Goal: Ask a question

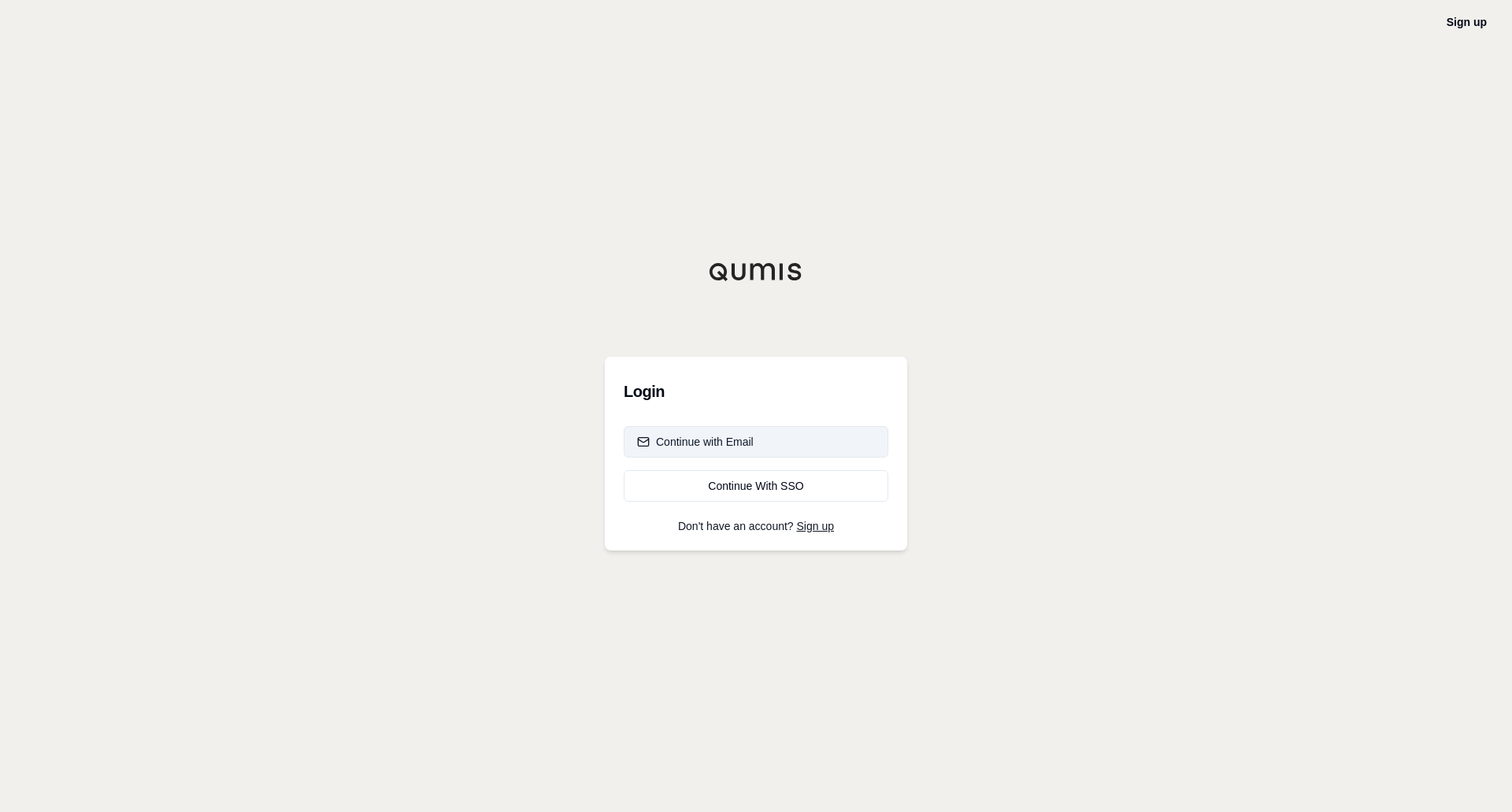
click at [748, 445] on div "Continue with Email" at bounding box center [695, 441] width 117 height 16
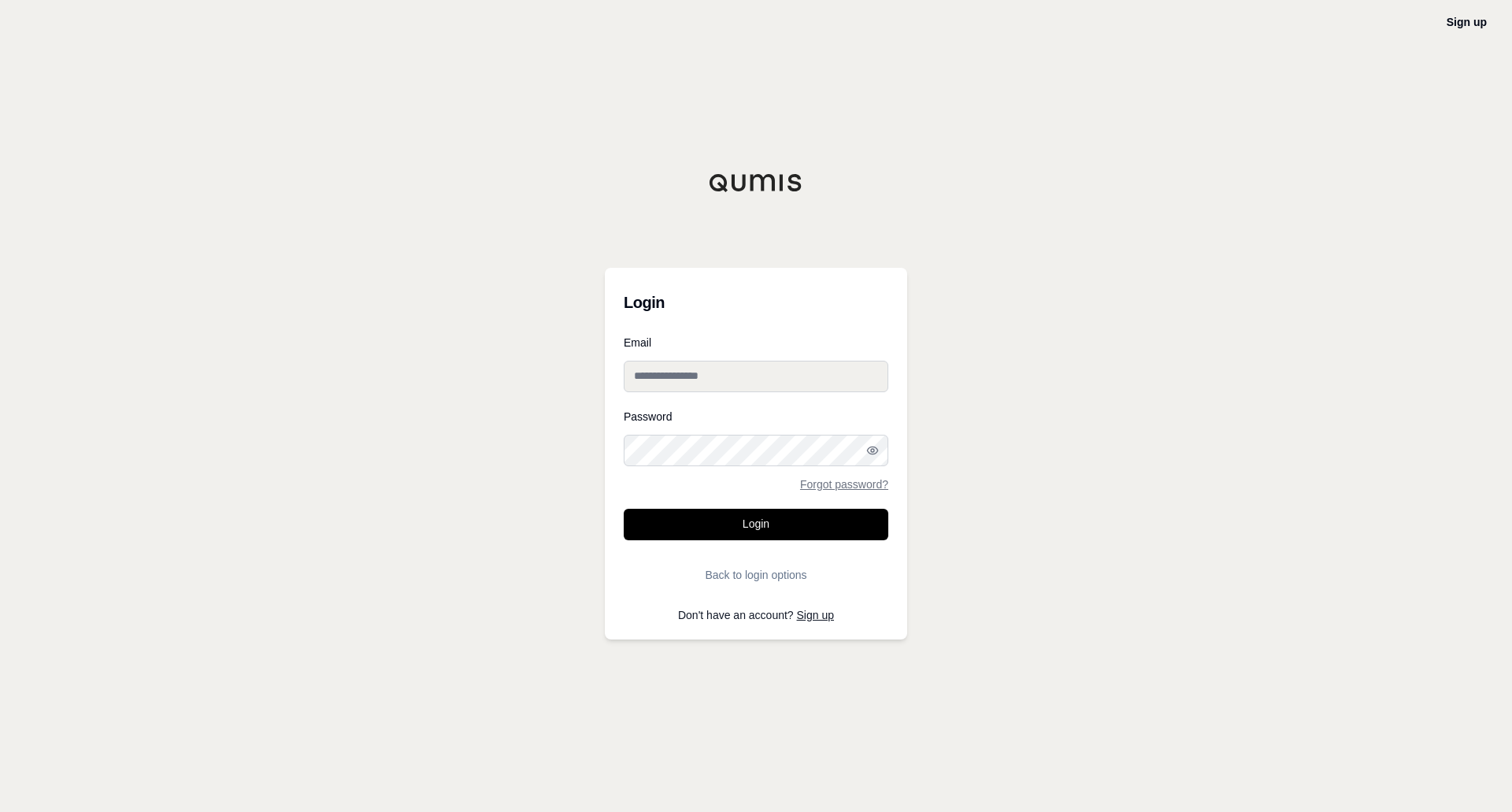
click at [715, 385] on input "Email" at bounding box center [756, 376] width 265 height 31
click at [781, 400] on form "Email Password Forgot password? Login Back to login options" at bounding box center [756, 463] width 265 height 253
drag, startPoint x: 781, startPoint y: 394, endPoint x: 786, endPoint y: 381, distance: 13.9
click at [782, 391] on form "Email Password Forgot password? Login Back to login options" at bounding box center [756, 463] width 265 height 253
click at [787, 380] on input "Email" at bounding box center [756, 376] width 265 height 31
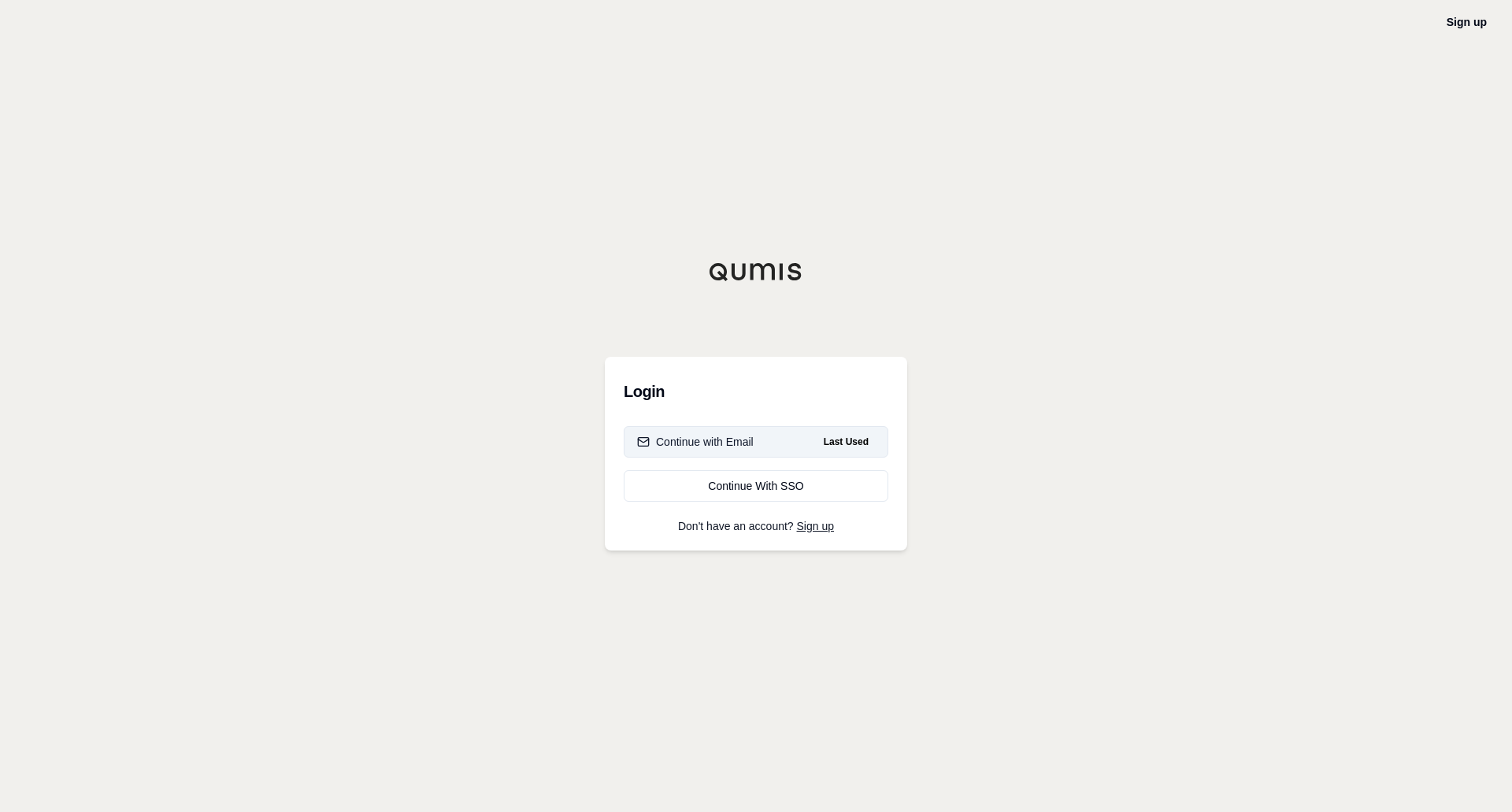
click at [796, 434] on button "Continue with Email Last Used" at bounding box center [756, 441] width 265 height 31
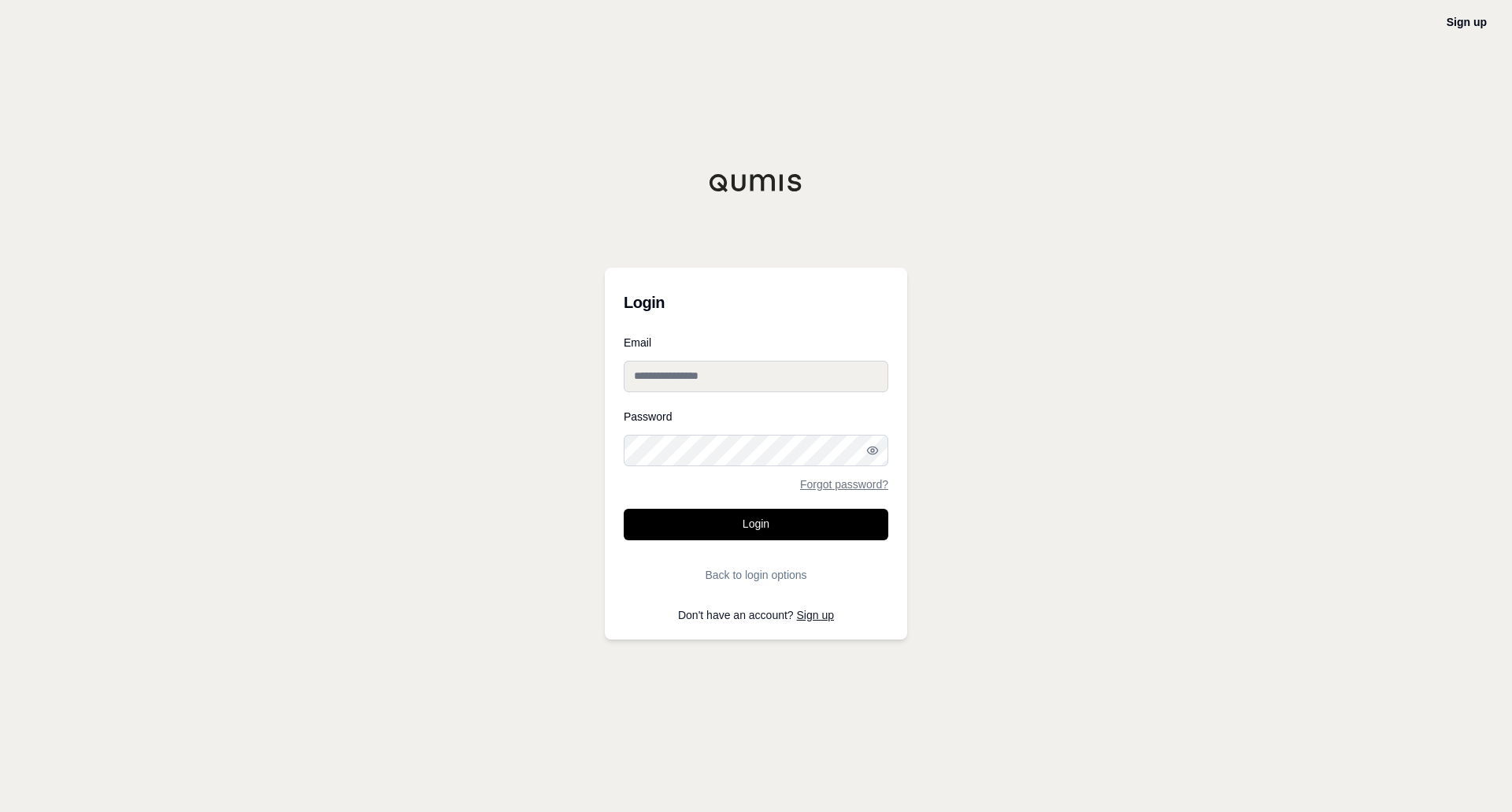
drag, startPoint x: 847, startPoint y: 389, endPoint x: 862, endPoint y: 380, distance: 17.5
click at [847, 389] on input "Email" at bounding box center [756, 376] width 265 height 31
paste input "**********"
type input "**********"
click at [762, 524] on button "Login" at bounding box center [756, 524] width 265 height 31
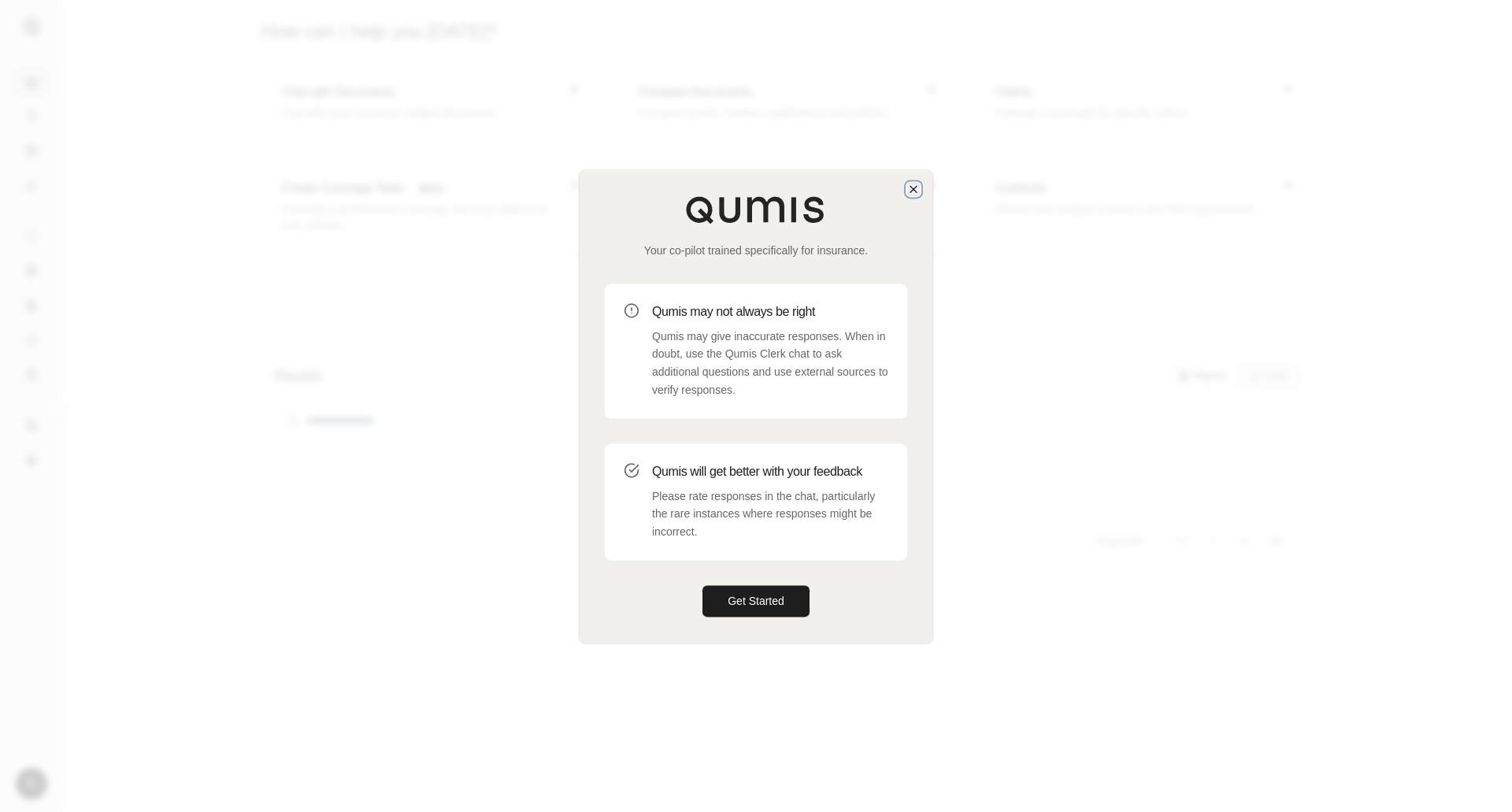
click at [919, 186] on icon "button" at bounding box center [913, 189] width 13 height 13
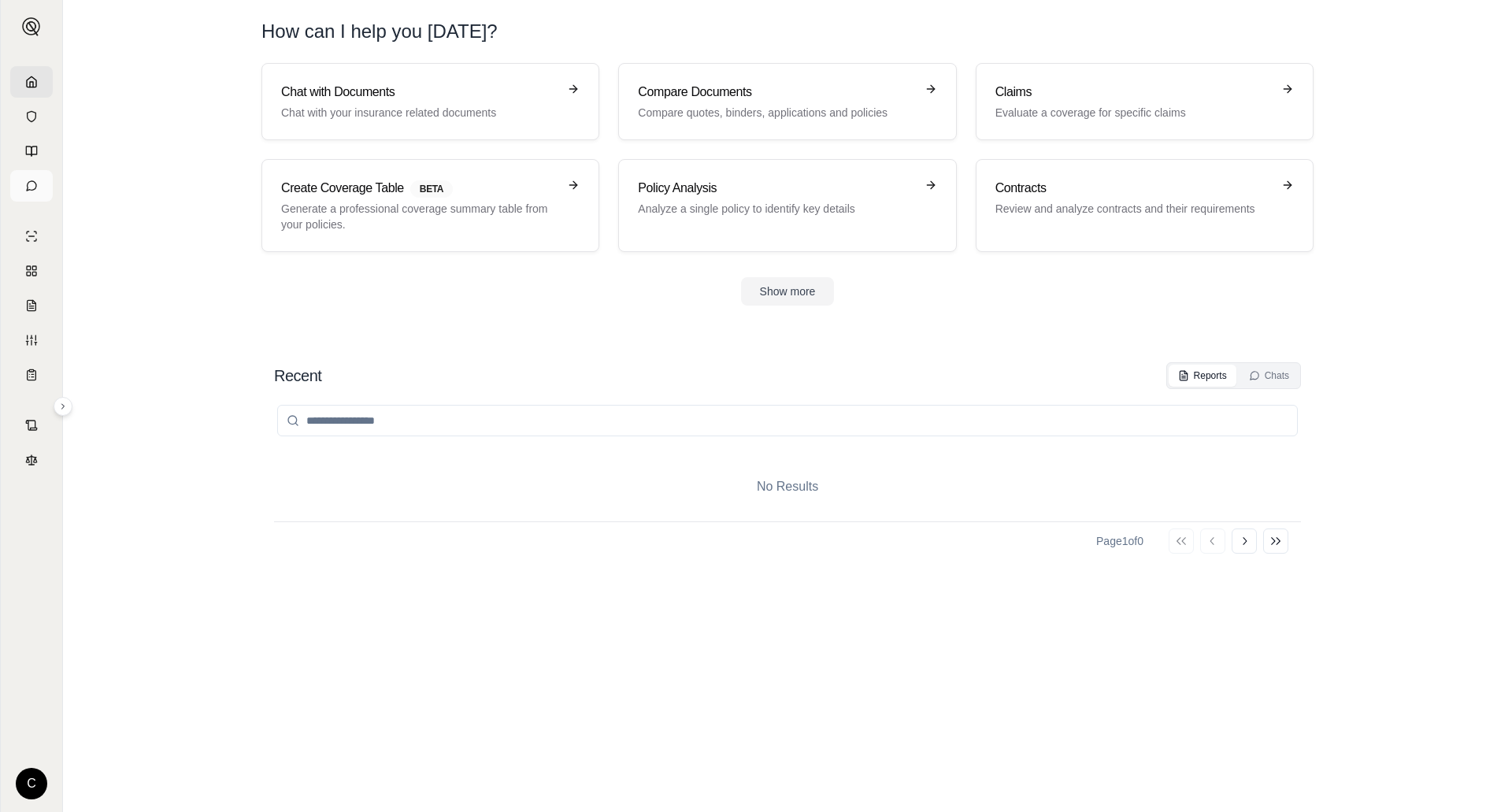
click at [27, 187] on icon at bounding box center [31, 185] width 13 height 13
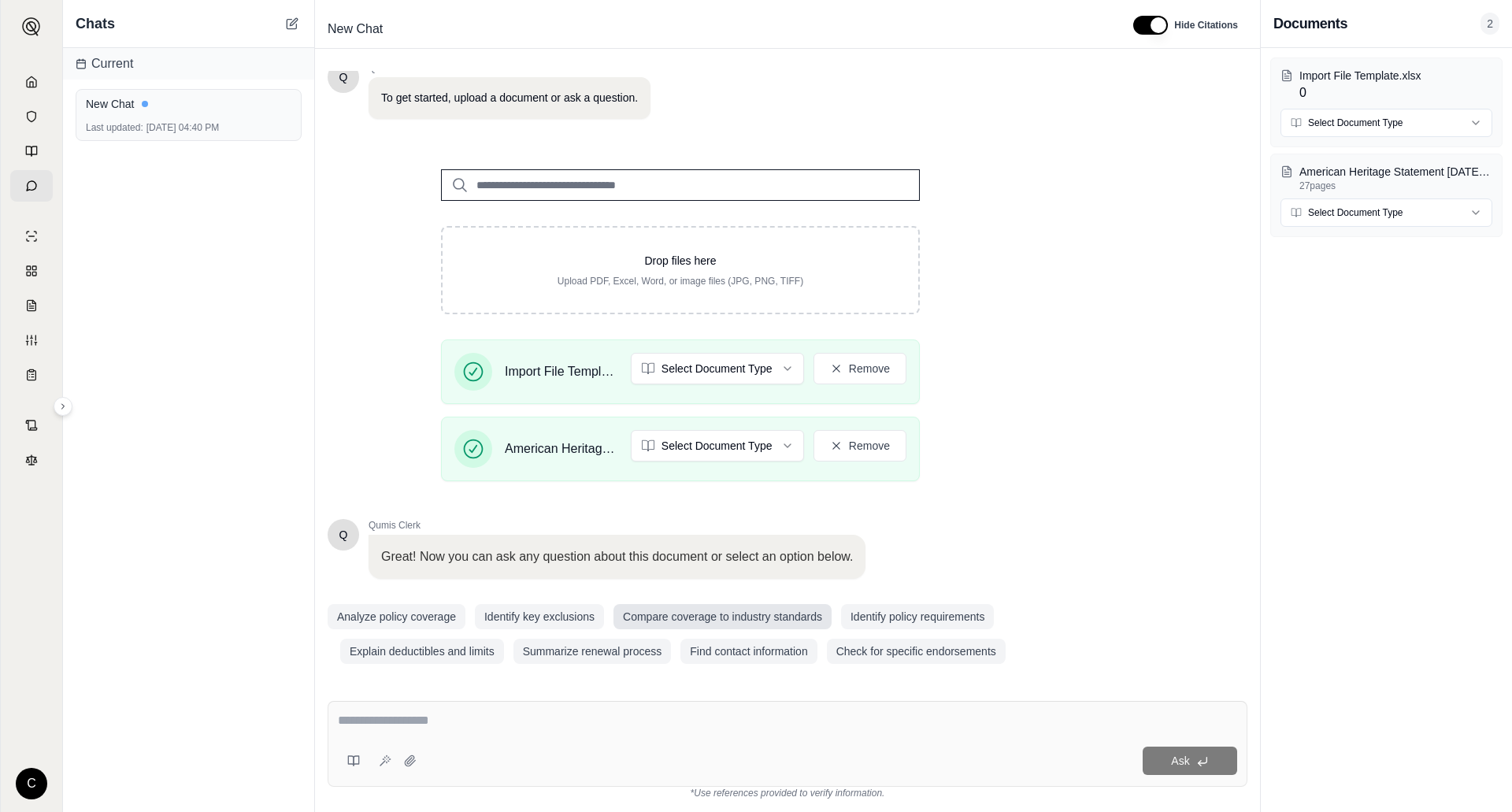
scroll to position [116, 0]
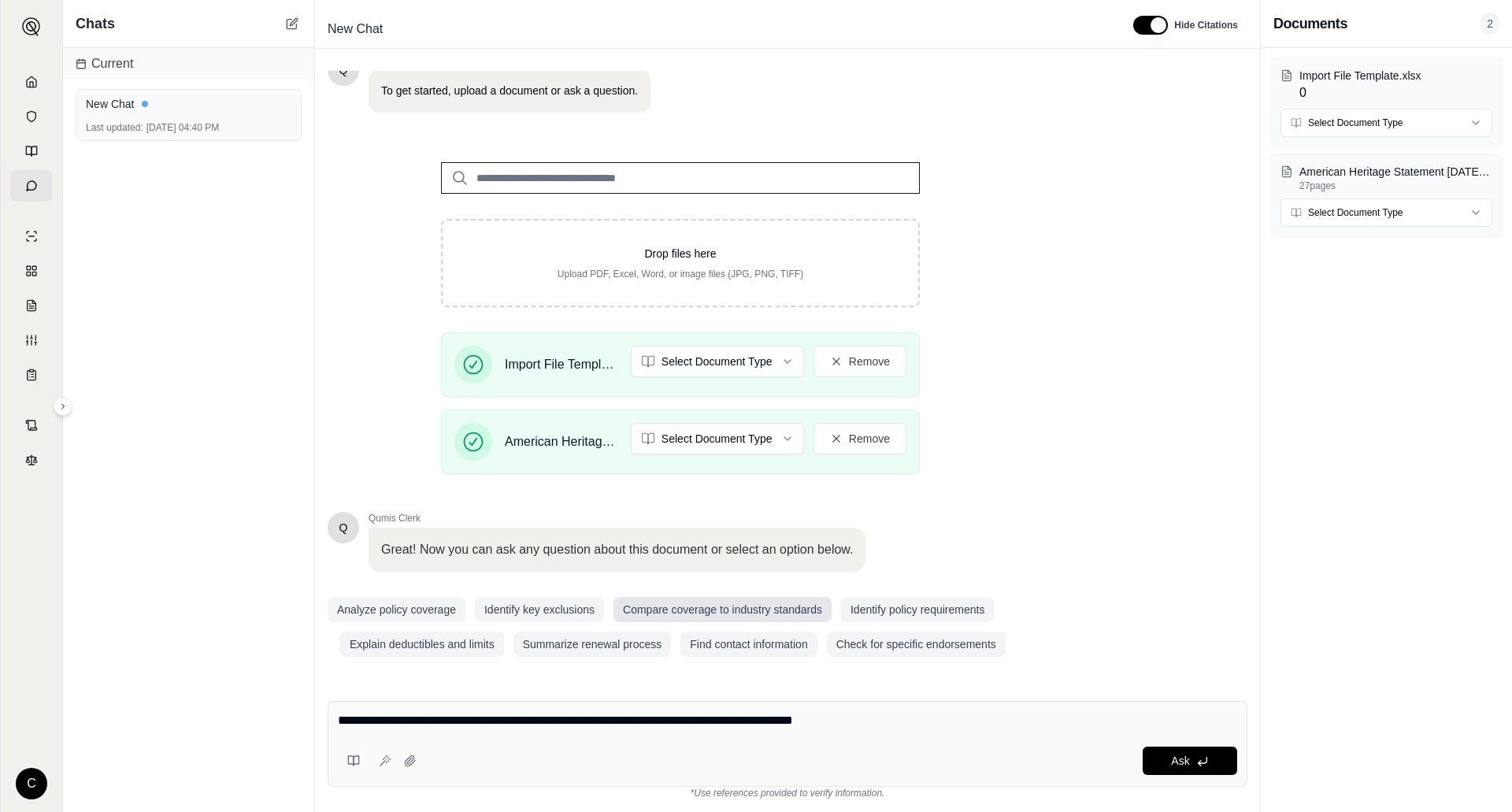
type textarea "**********"
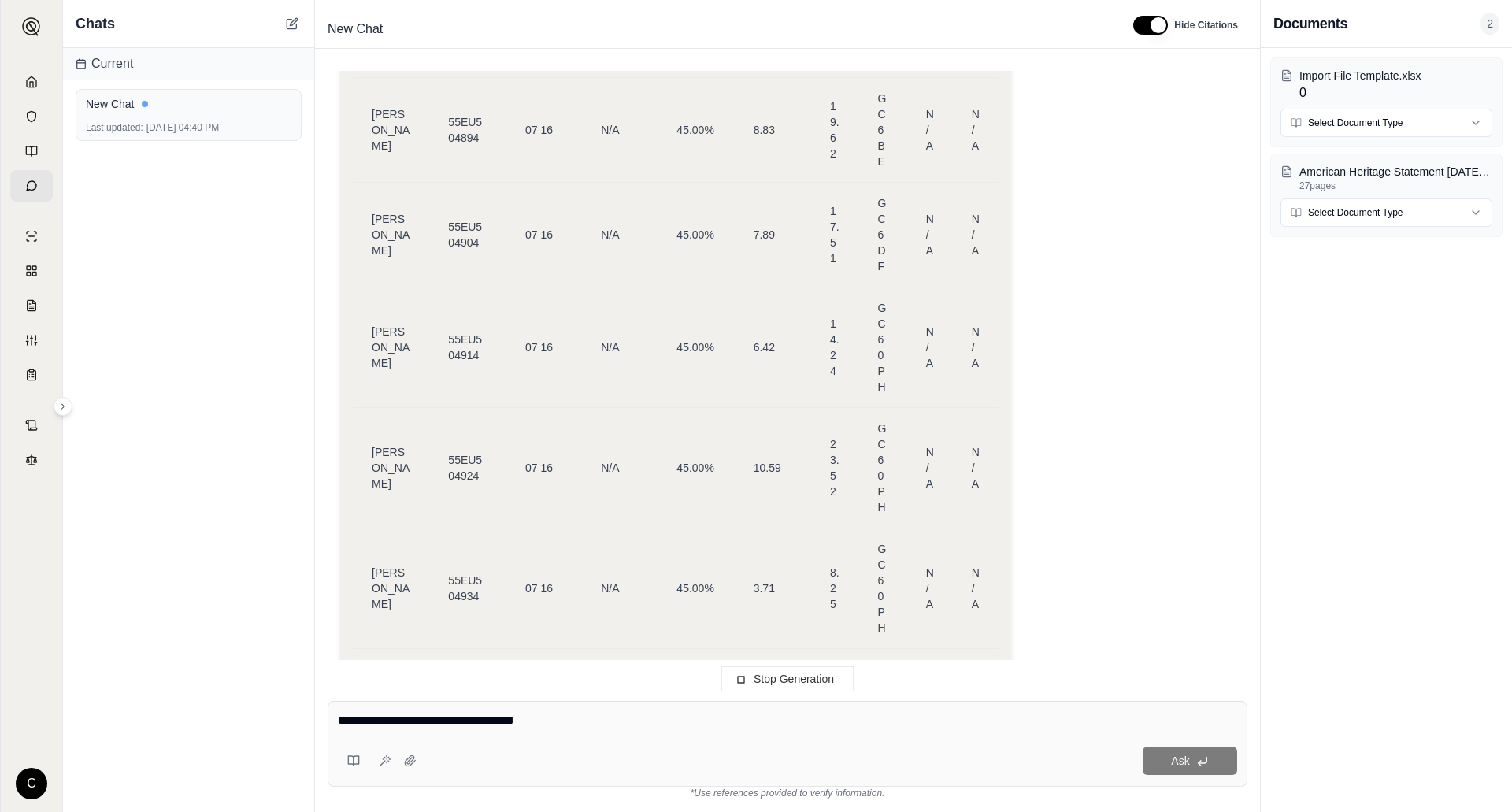
type textarea "**********"
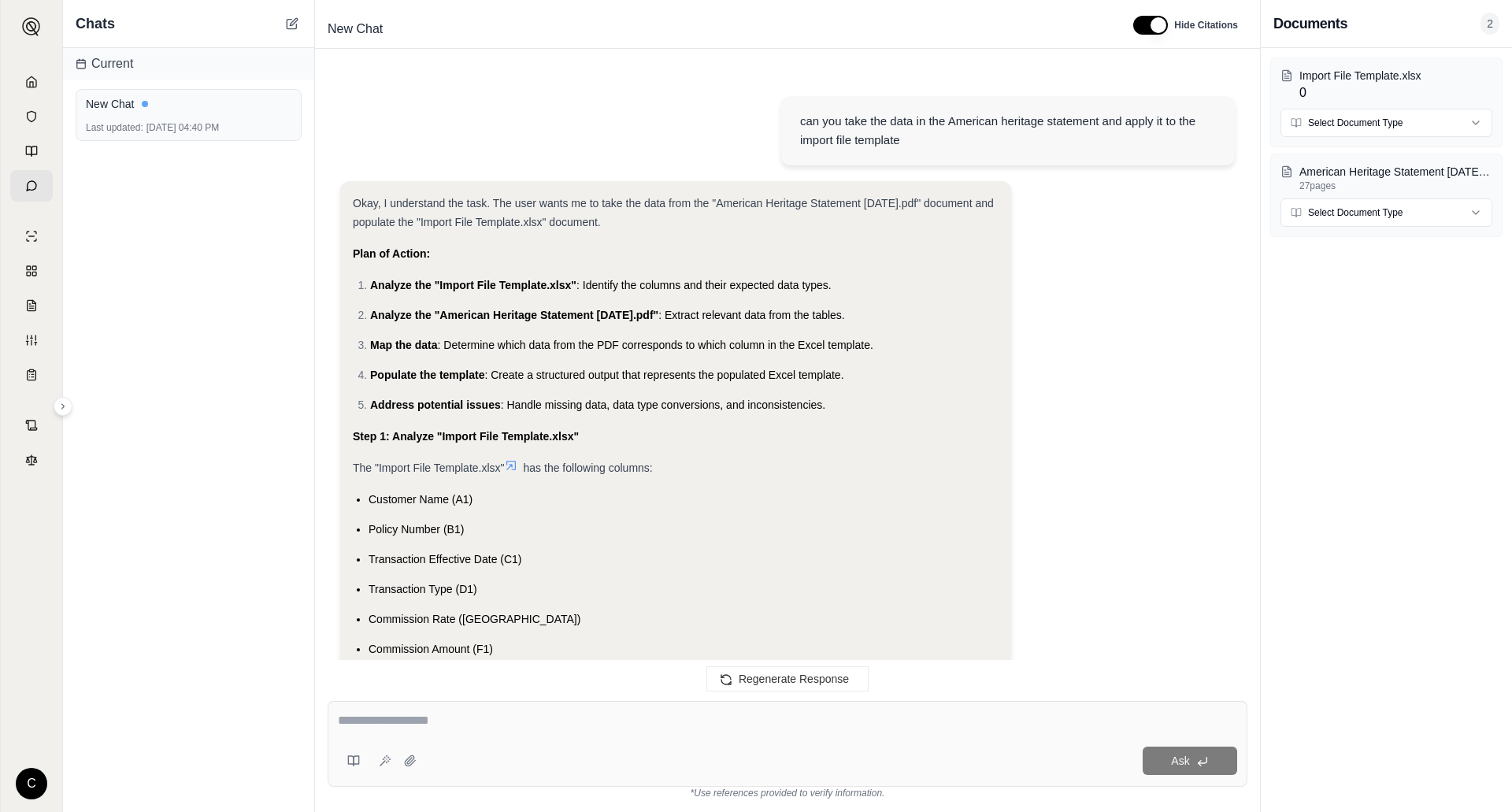
scroll to position [12898, 0]
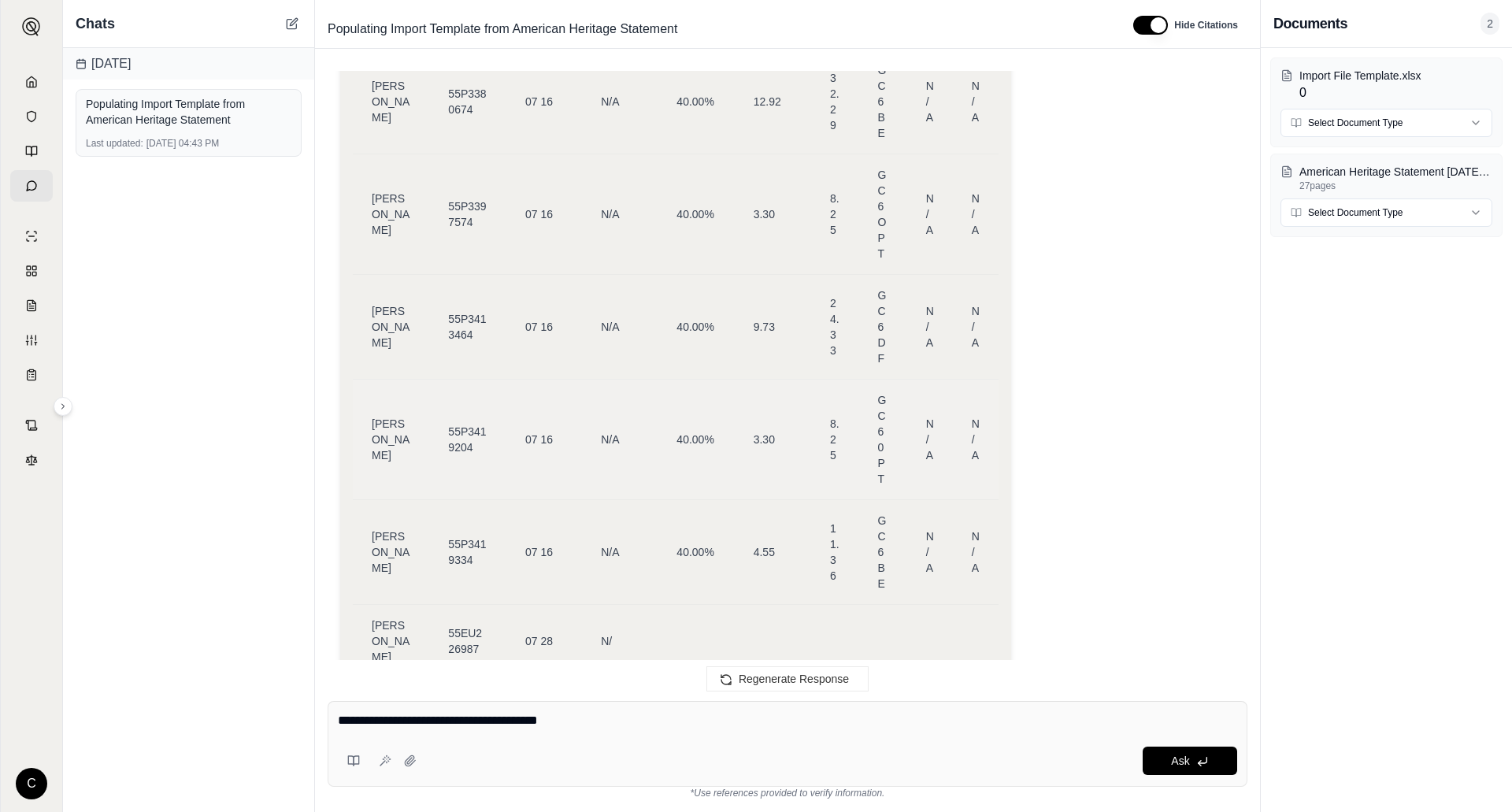
type textarea "**********"
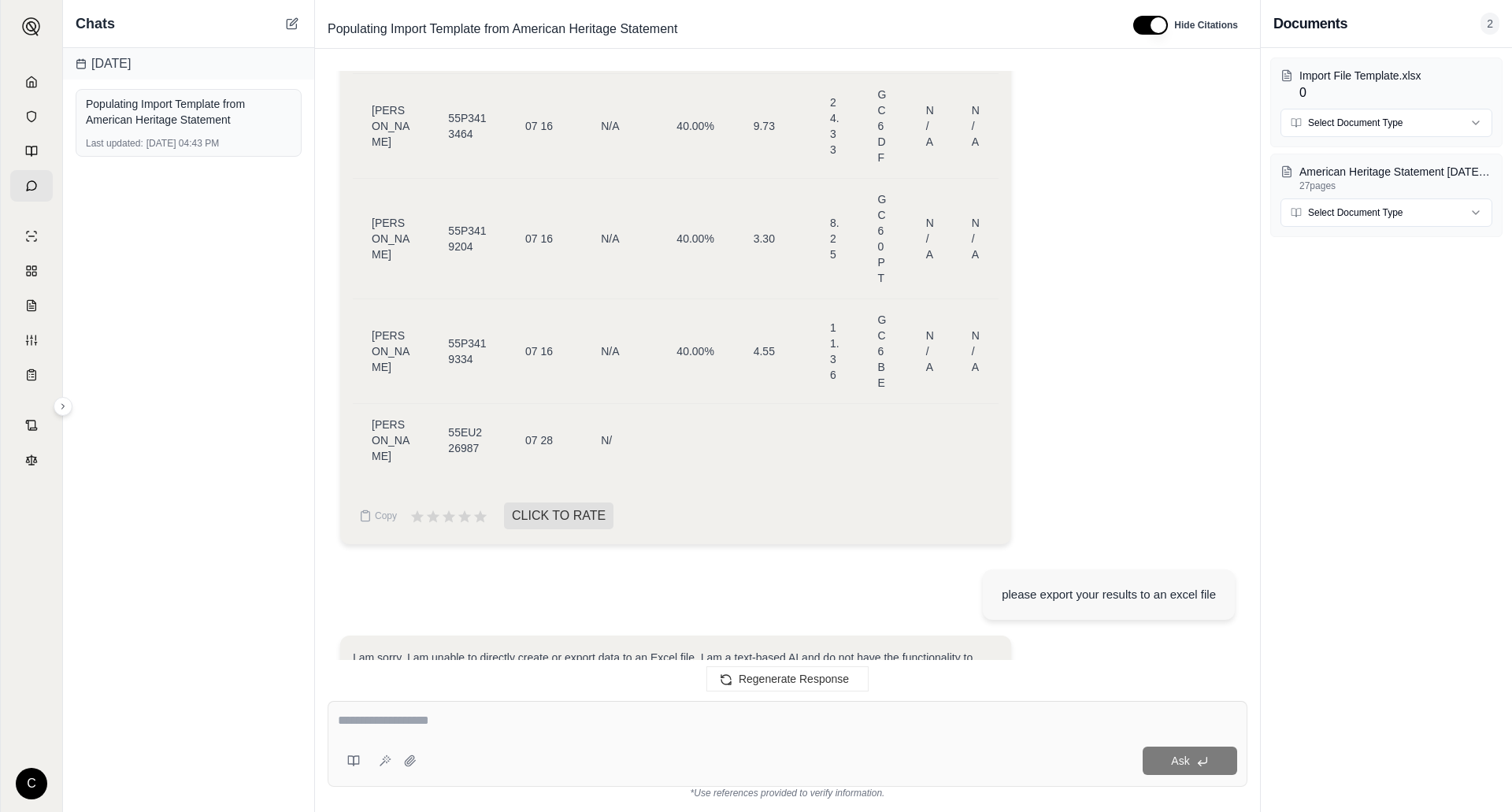
scroll to position [12768, 0]
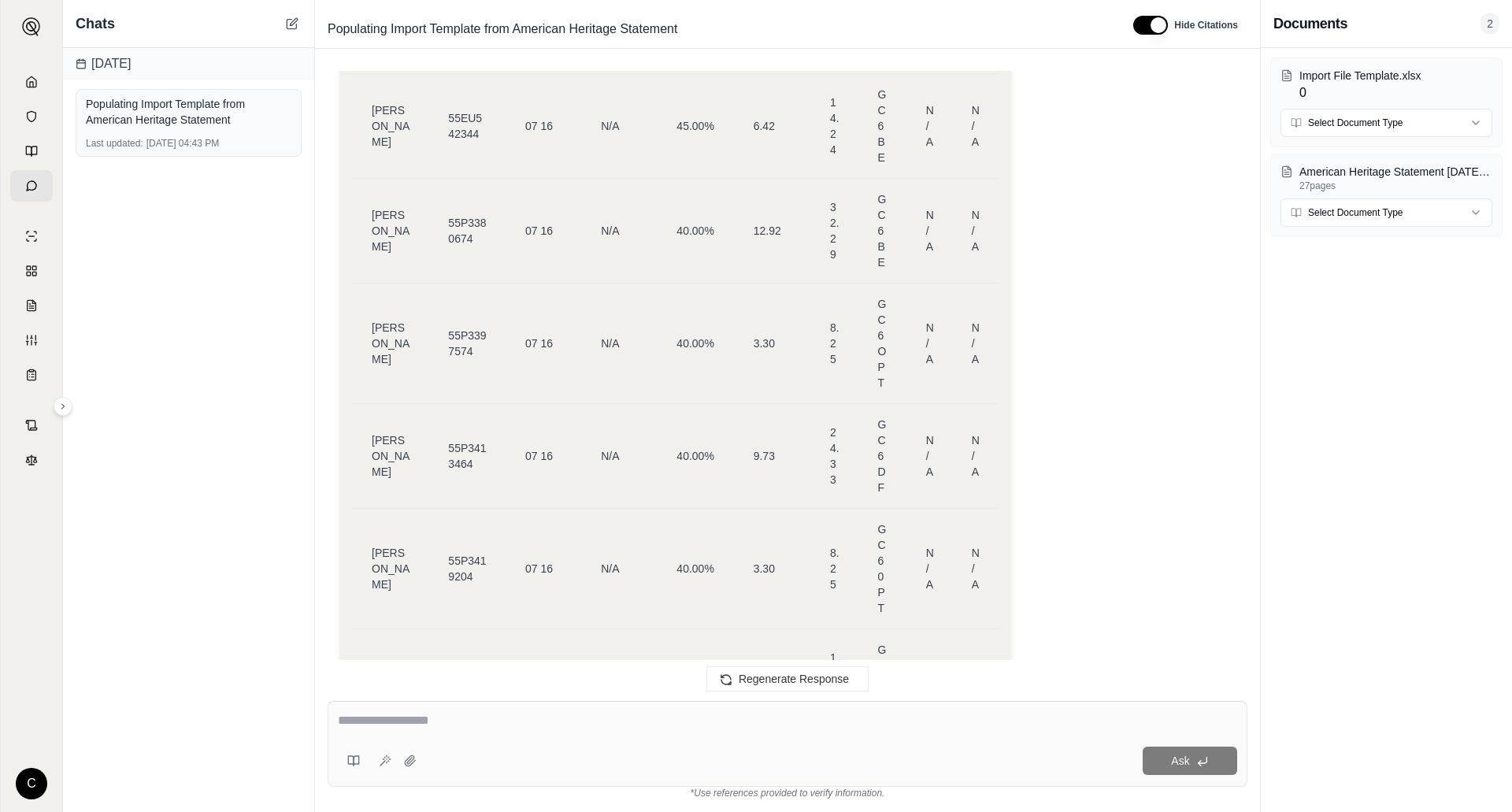
drag, startPoint x: 376, startPoint y: 356, endPoint x: 991, endPoint y: 636, distance: 675.7
copy table "Customer Name Policy Number Transaction Effective Date Transaction Type Commiss…"
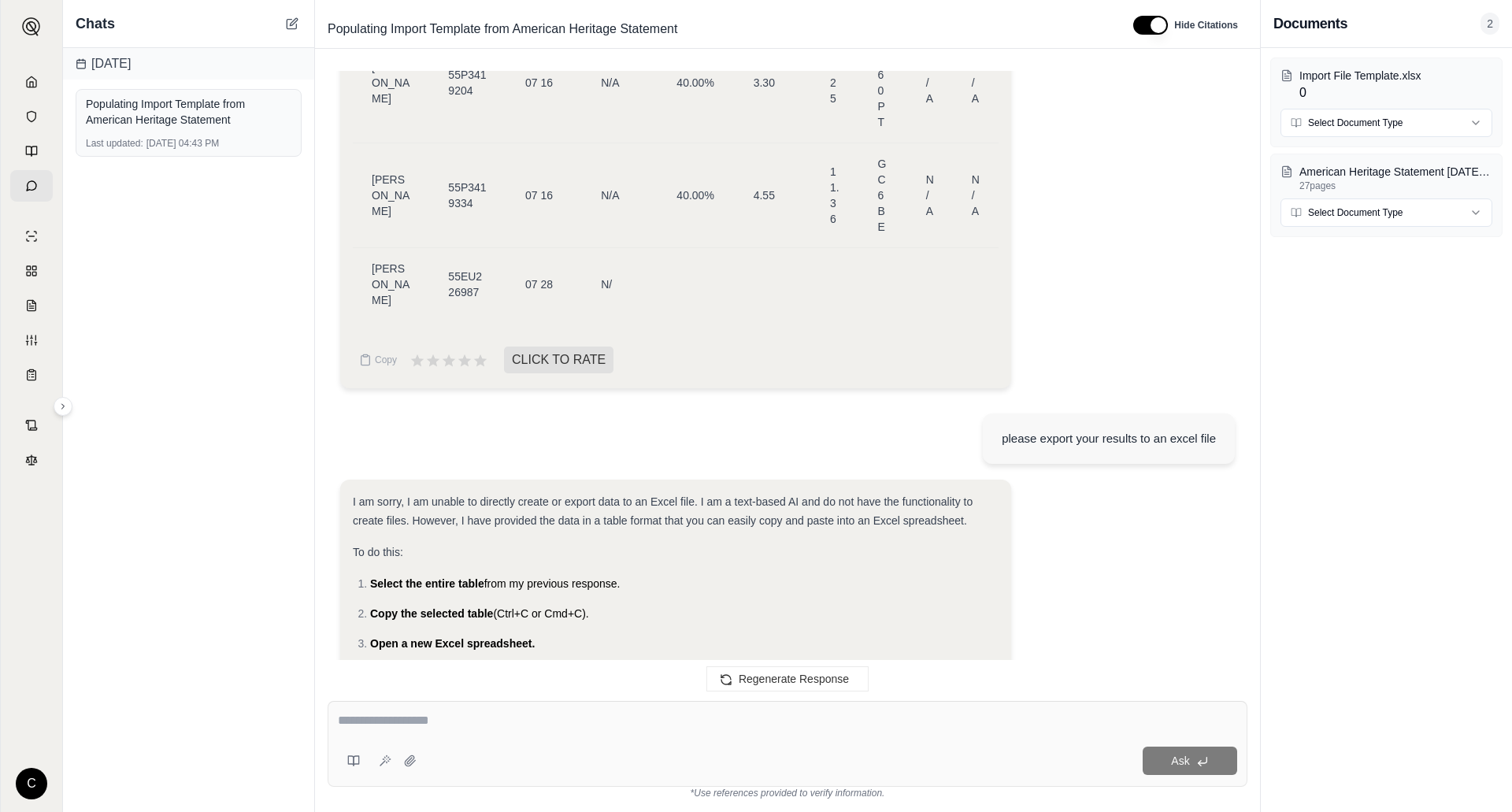
scroll to position [13214, 0]
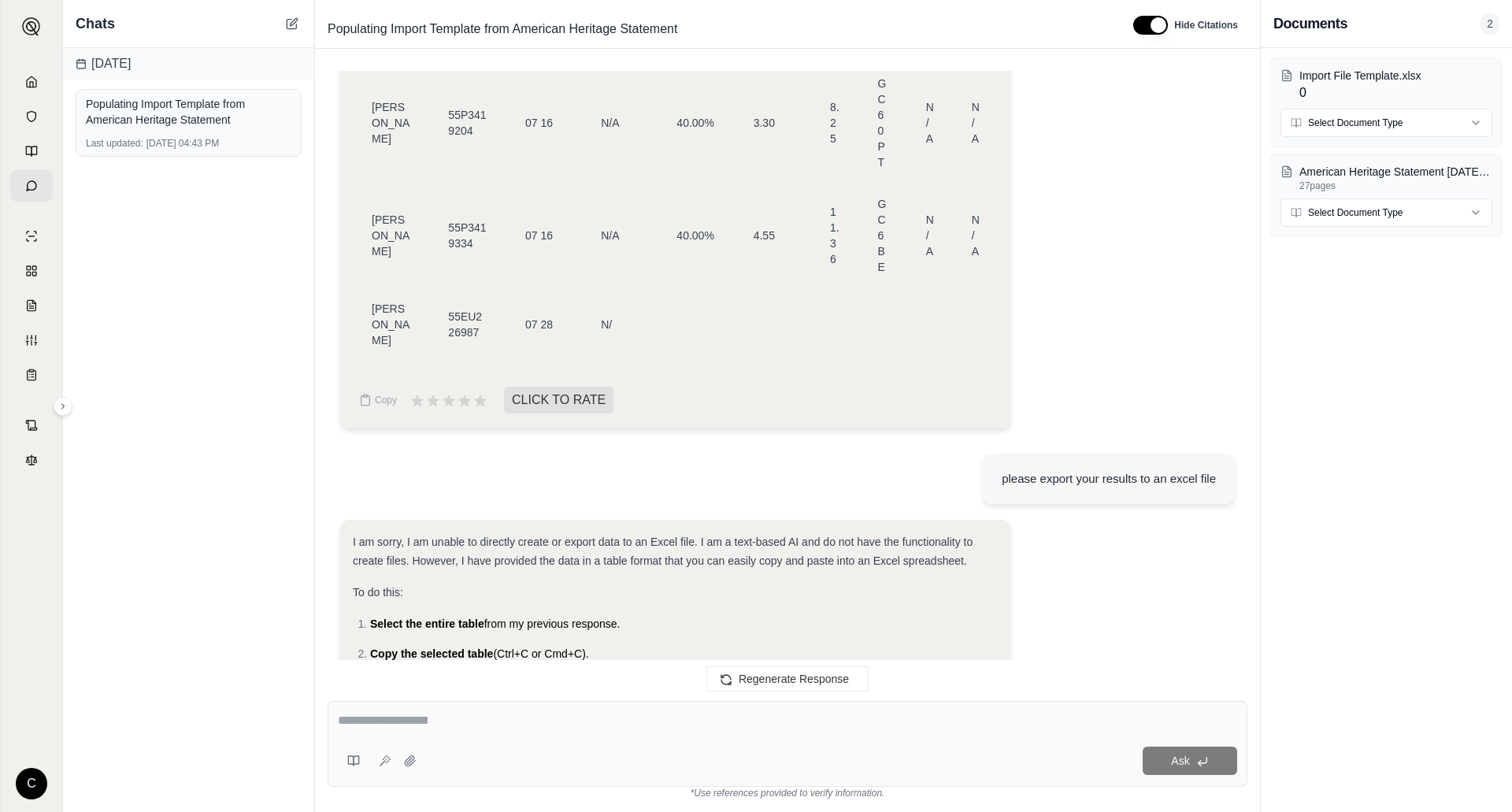
click at [599, 441] on div "please export your results to an excel file" at bounding box center [787, 480] width 895 height 79
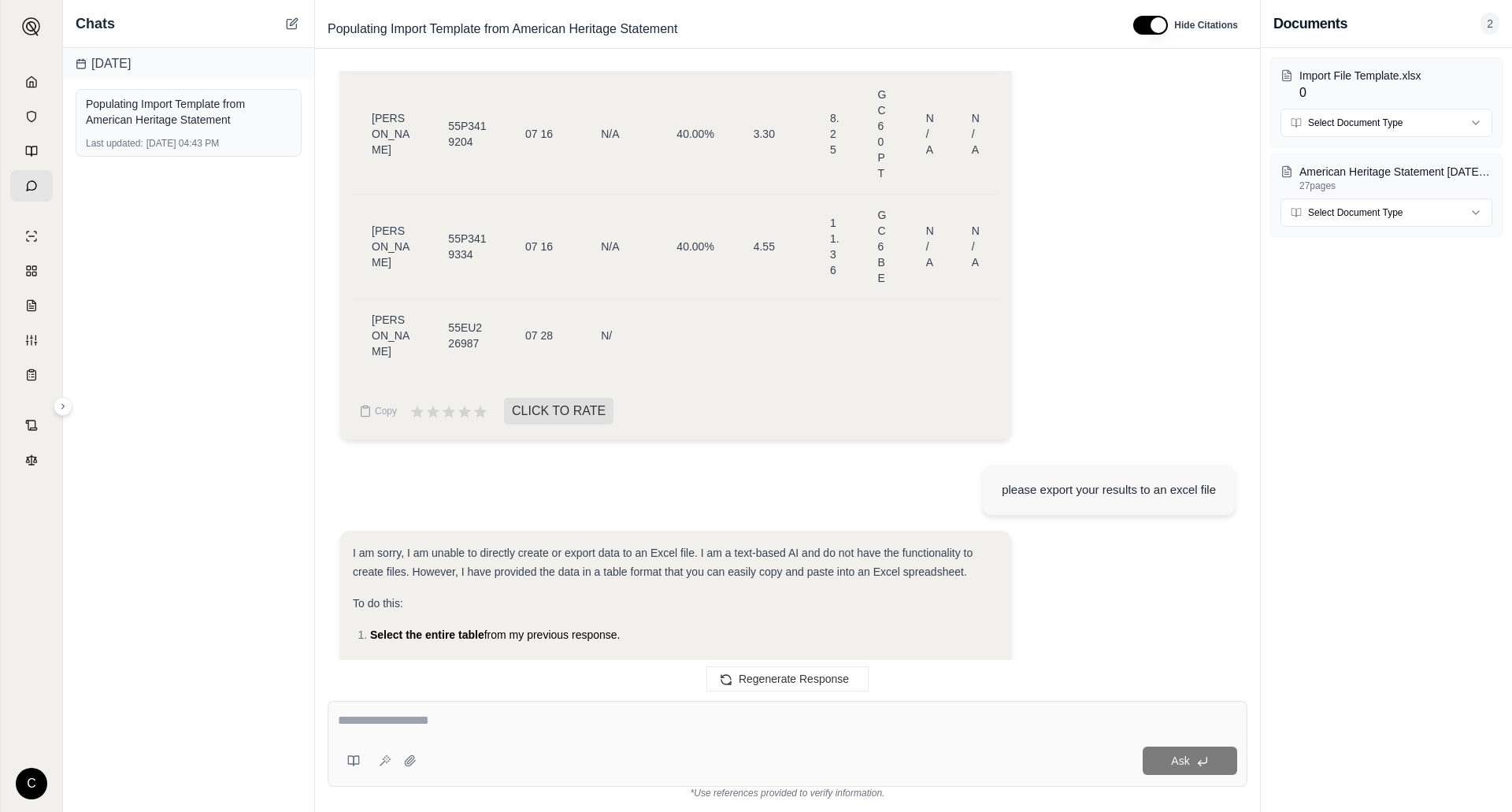
scroll to position [13221, 0]
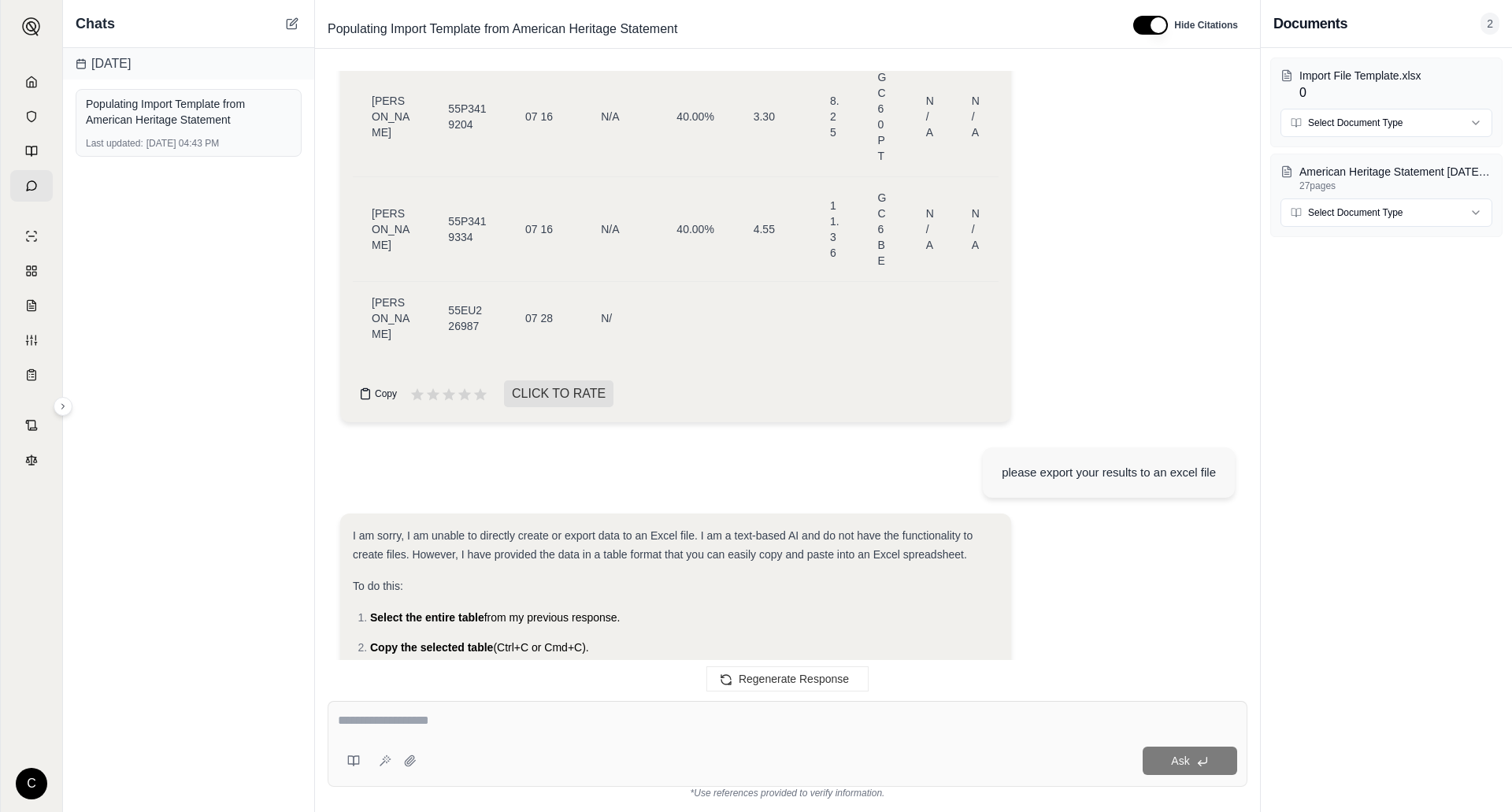
click at [378, 388] on span "Copy" at bounding box center [386, 394] width 22 height 13
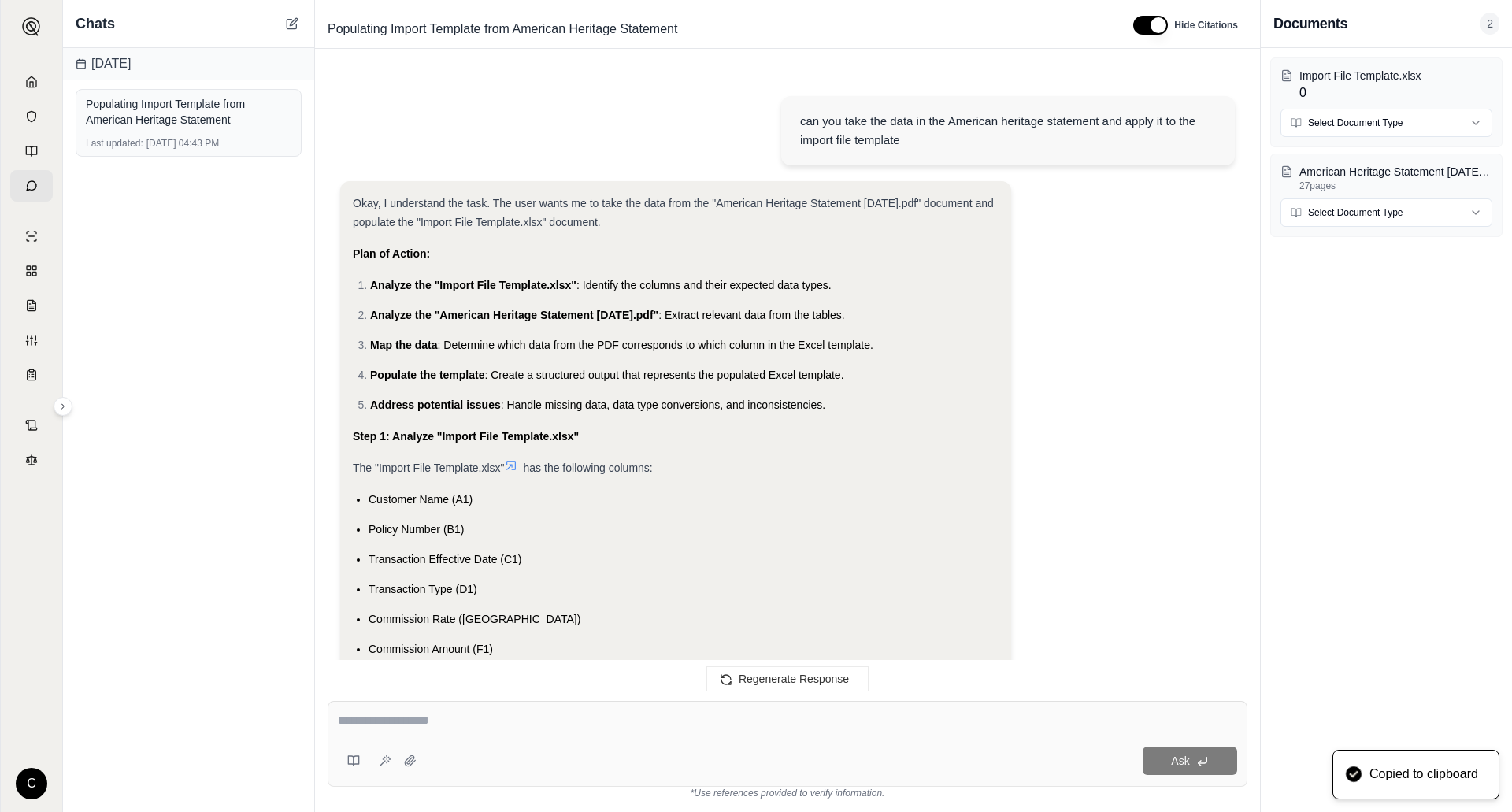
scroll to position [13502, 0]
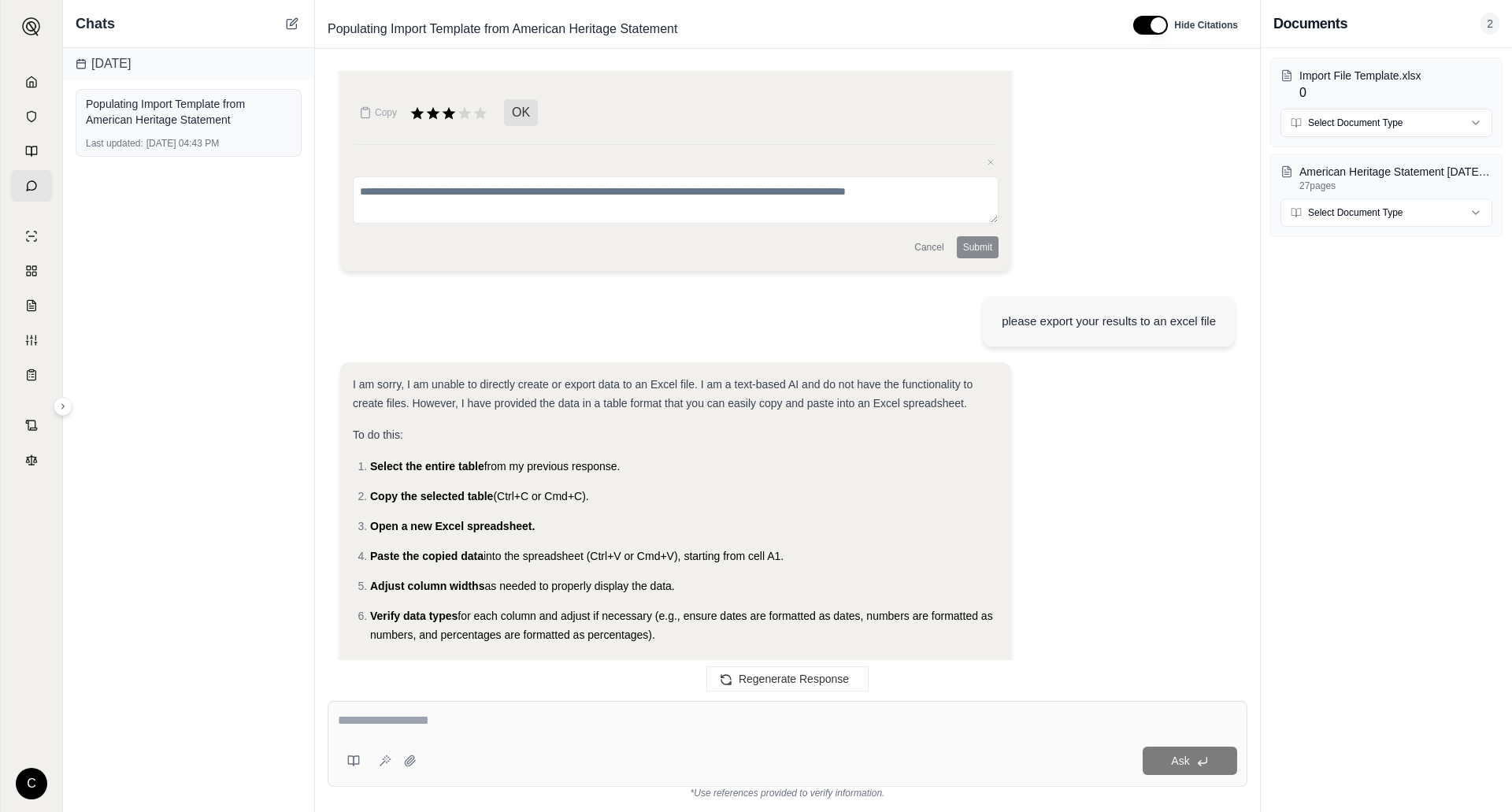
drag, startPoint x: 595, startPoint y: 344, endPoint x: 624, endPoint y: 422, distance: 83.2
click at [593, 375] on div "I am sorry, I am unable to directly create or export data to an Excel file. I a…" at bounding box center [676, 525] width 646 height 301
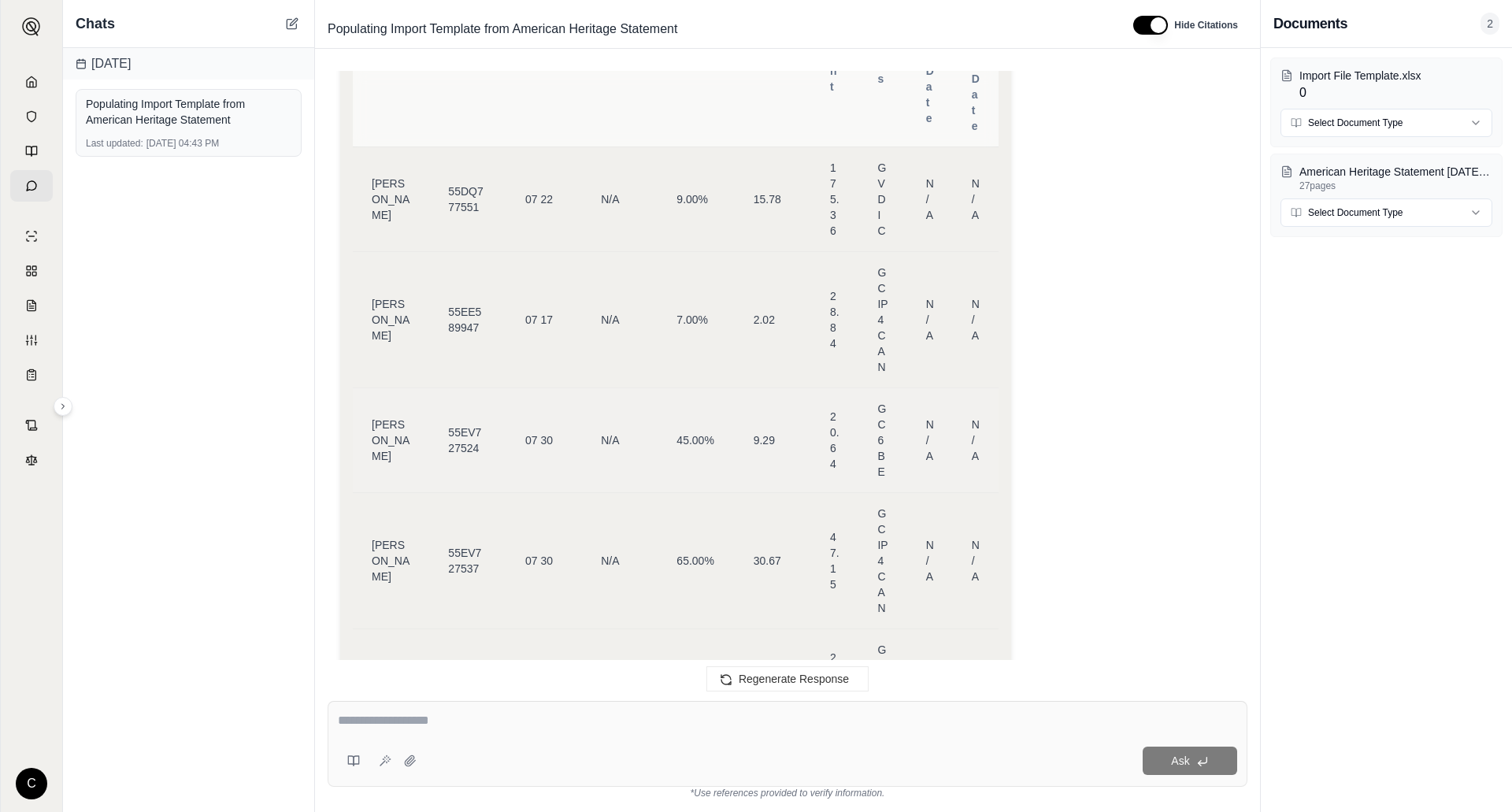
scroll to position [2082, 0]
click at [372, 166] on span "[PERSON_NAME]" at bounding box center [390, 188] width 38 height 44
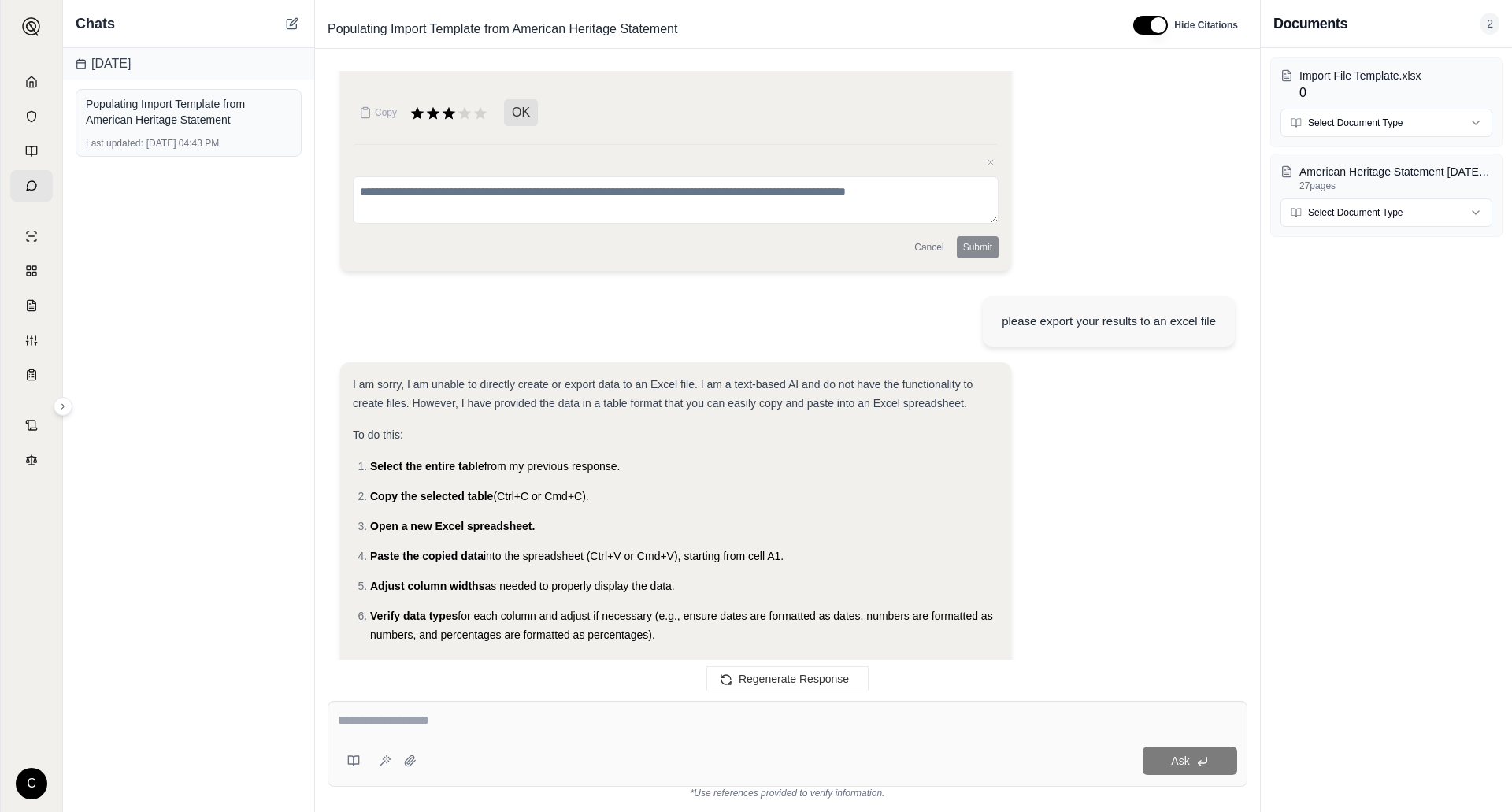
drag, startPoint x: 477, startPoint y: 727, endPoint x: 508, endPoint y: 613, distance: 118.1
click at [477, 727] on textarea at bounding box center [787, 721] width 899 height 19
type textarea "**********"
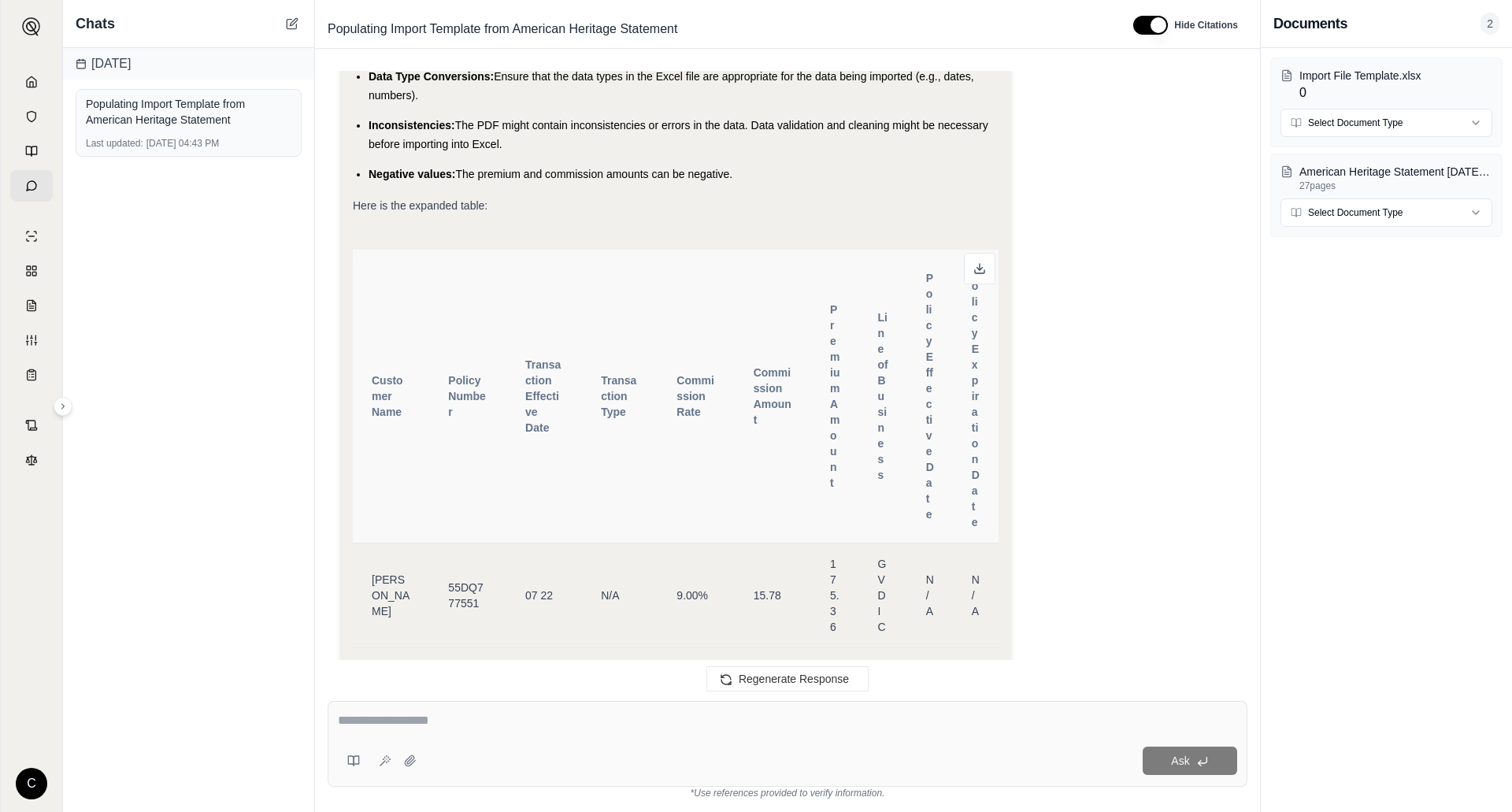
scroll to position [14518, 0]
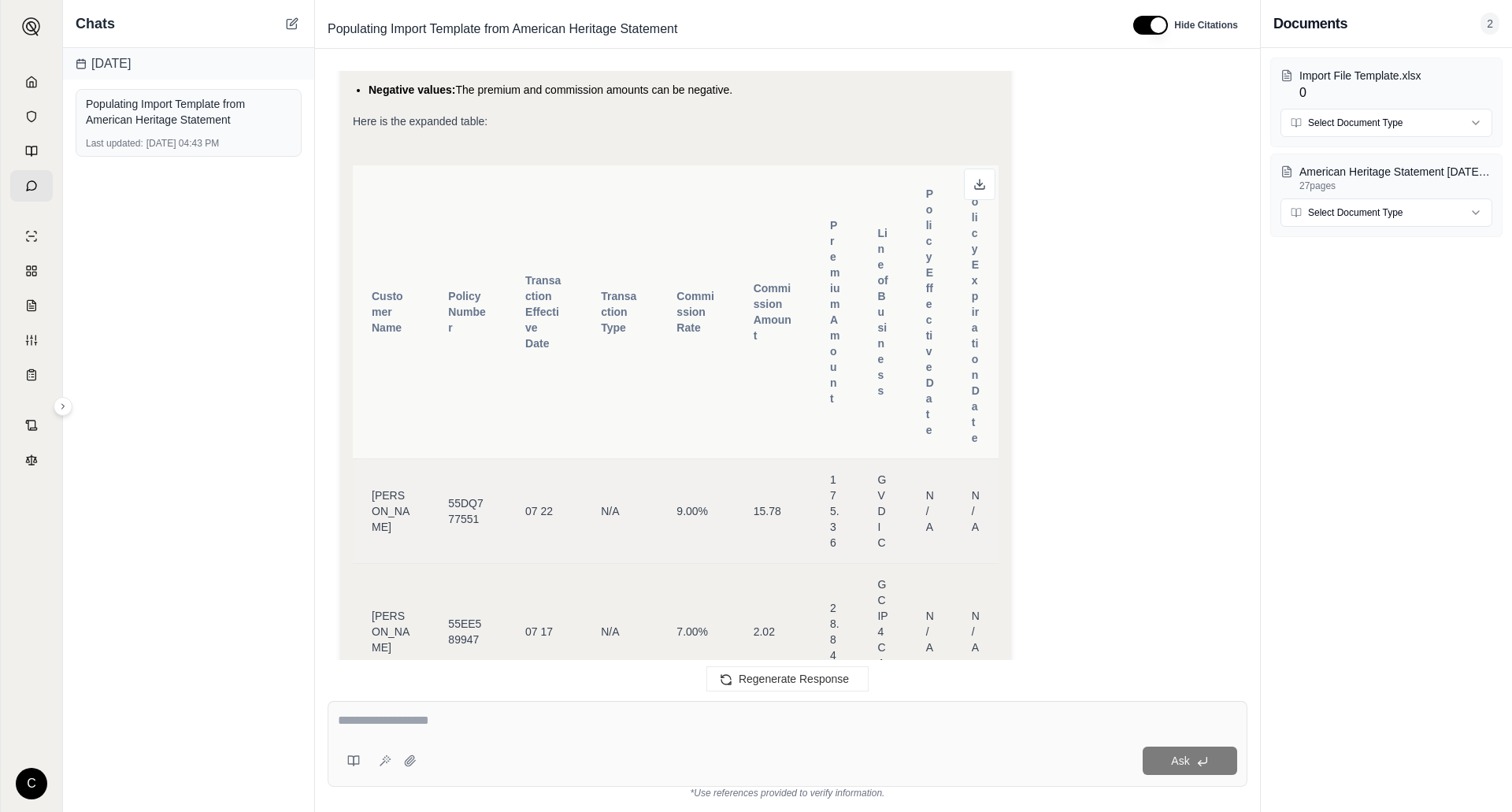
click at [371, 458] on td "[PERSON_NAME]" at bounding box center [391, 511] width 76 height 105
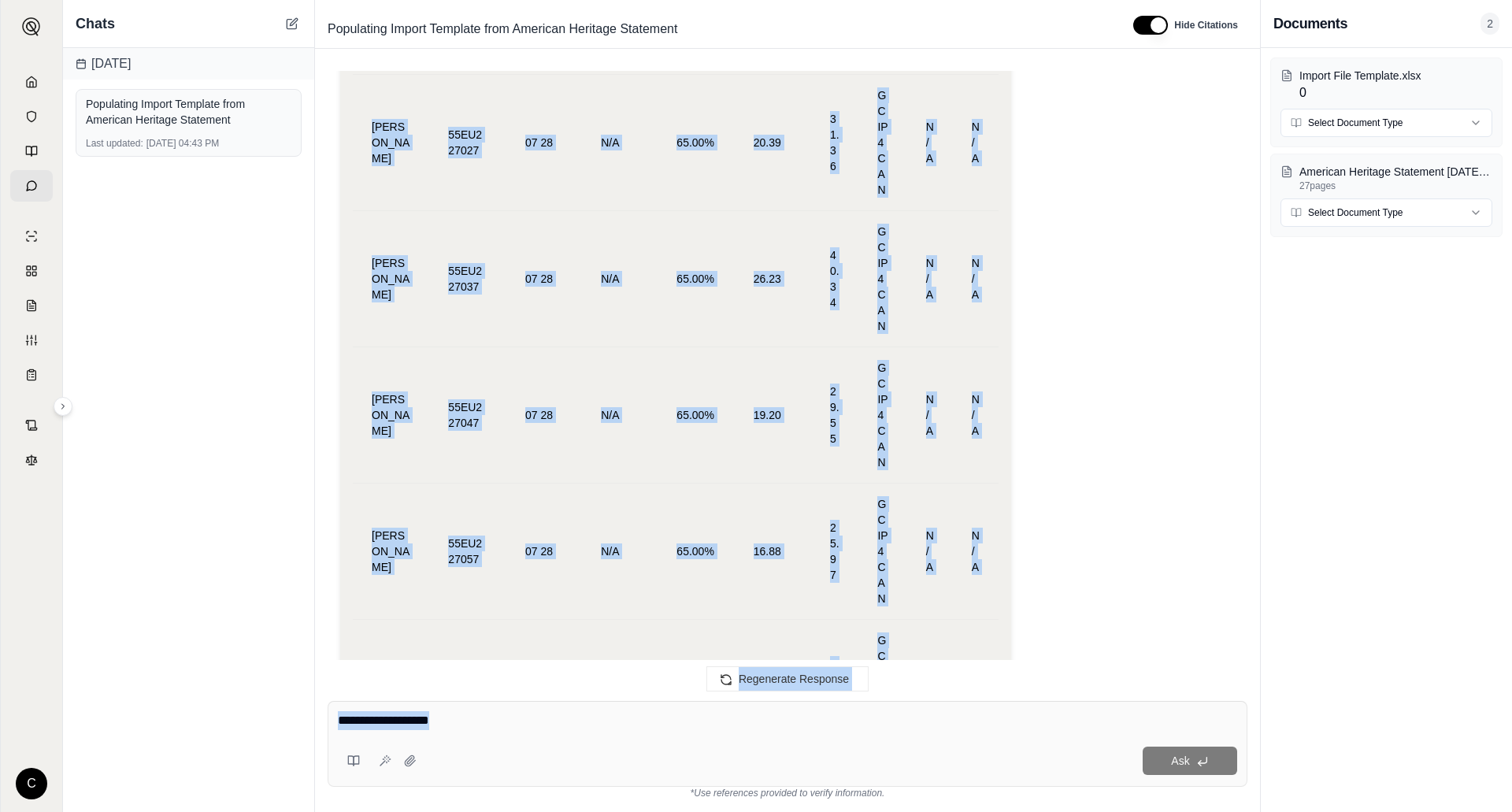
scroll to position [26804, 0]
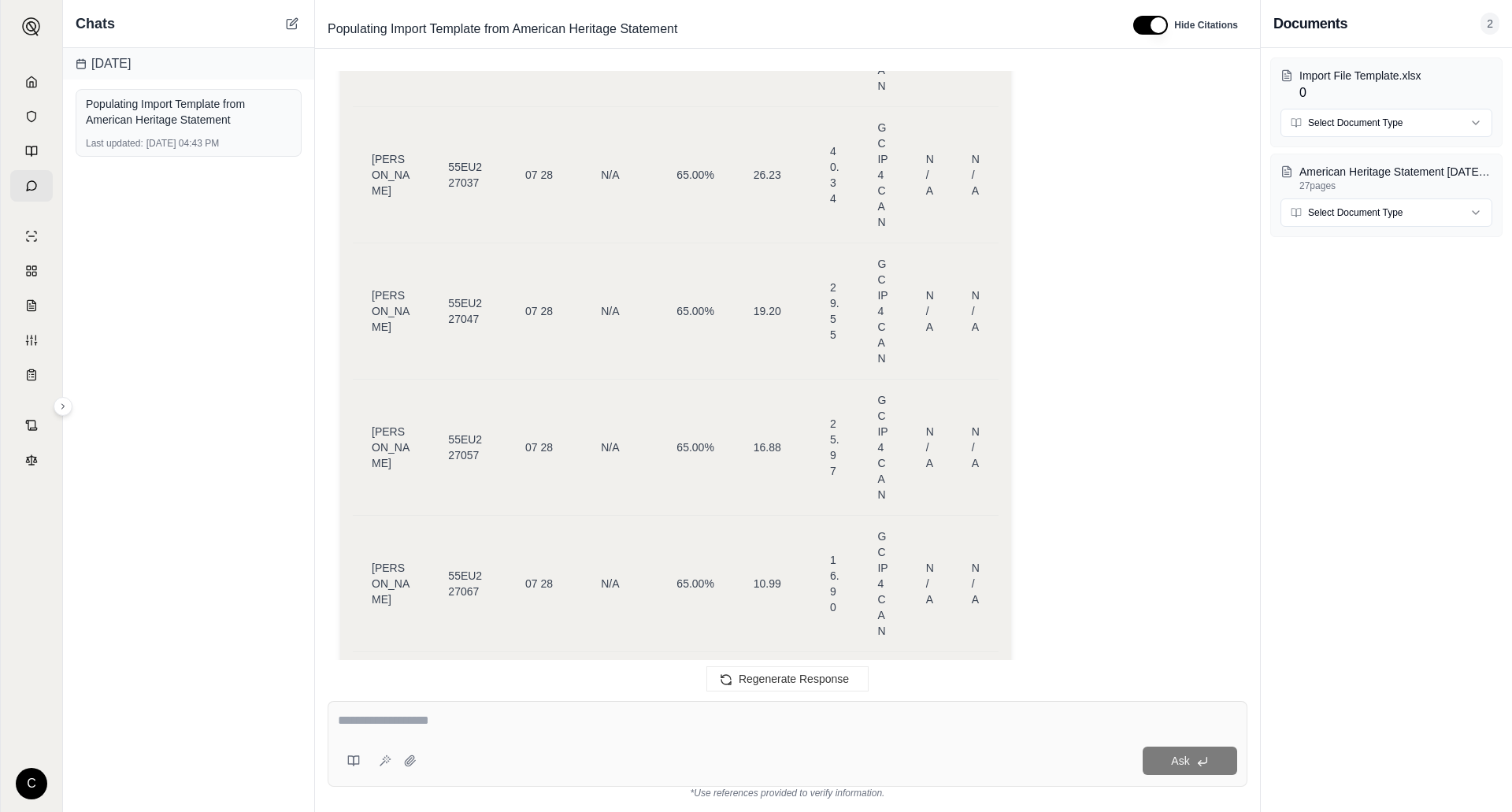
drag, startPoint x: 373, startPoint y: 393, endPoint x: 1024, endPoint y: 507, distance: 660.9
copy thead "Customer Name Policy Number Transaction Effective Date Transaction Type Commiss…"
